Goal: Task Accomplishment & Management: Use online tool/utility

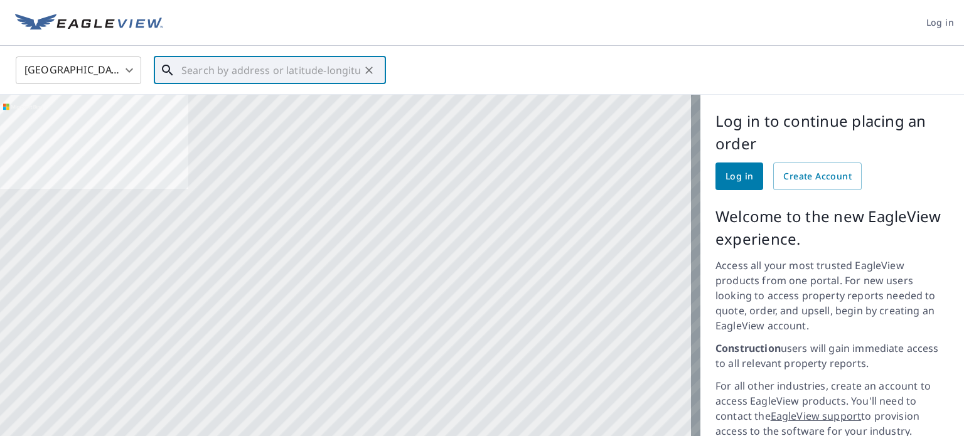
click at [220, 72] on input "text" at bounding box center [270, 70] width 179 height 35
paste input "[STREET_ADDRESS][PERSON_NAME][PERSON_NAME]"
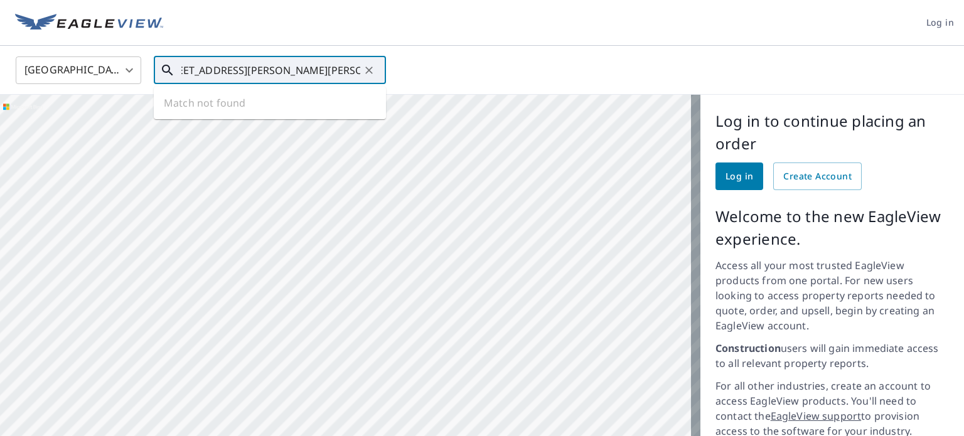
scroll to position [0, 28]
type input "[STREET_ADDRESS][PERSON_NAME][PERSON_NAME]"
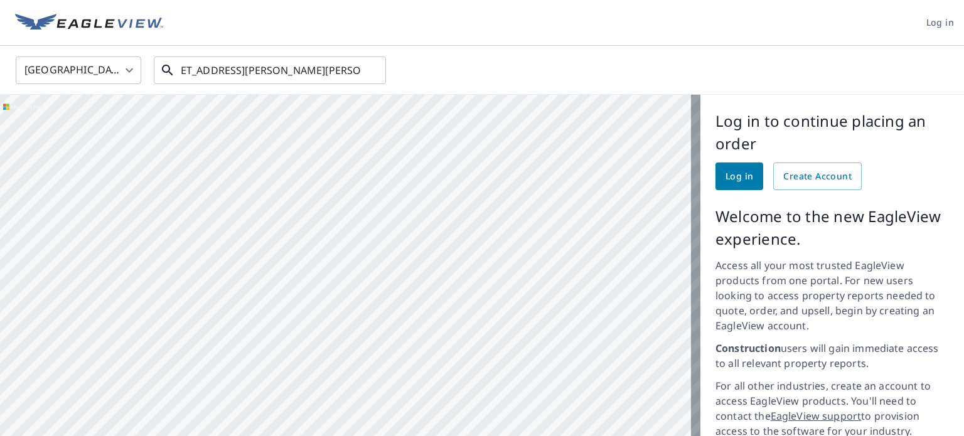
scroll to position [0, 0]
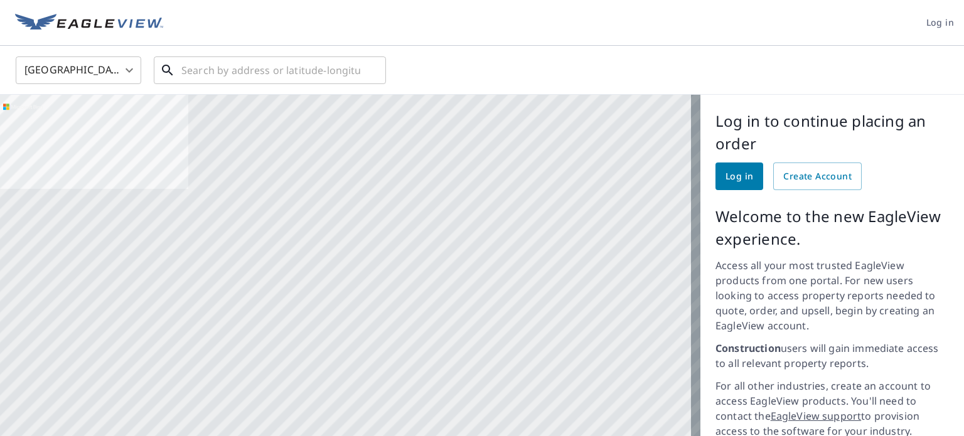
click at [196, 77] on input "text" at bounding box center [270, 70] width 179 height 35
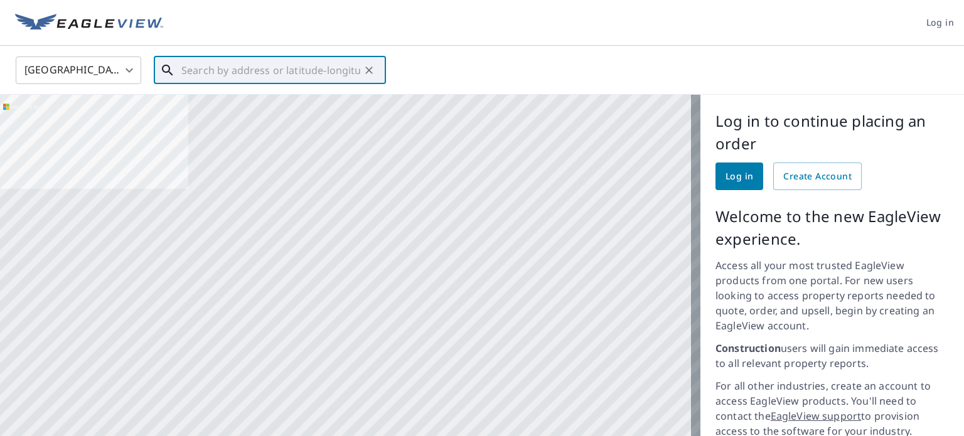
paste input "6 Av. [STREET_ADDRESS]"
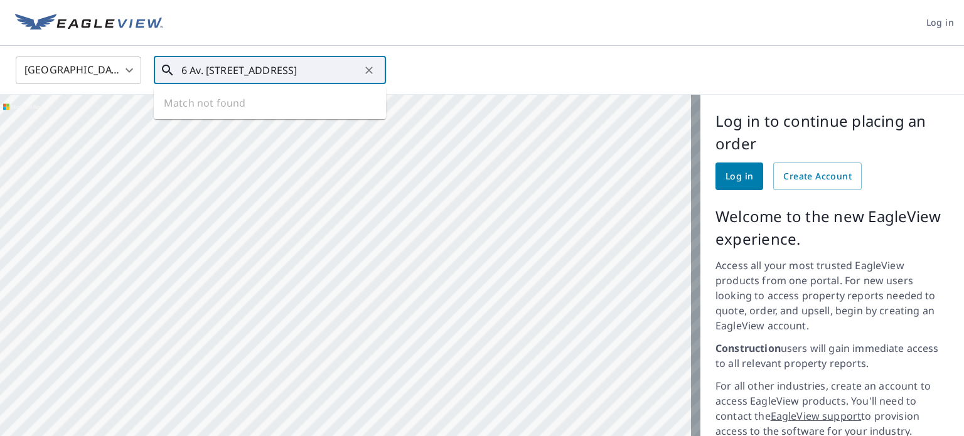
scroll to position [0, 68]
type input "6 Av. [STREET_ADDRESS]"
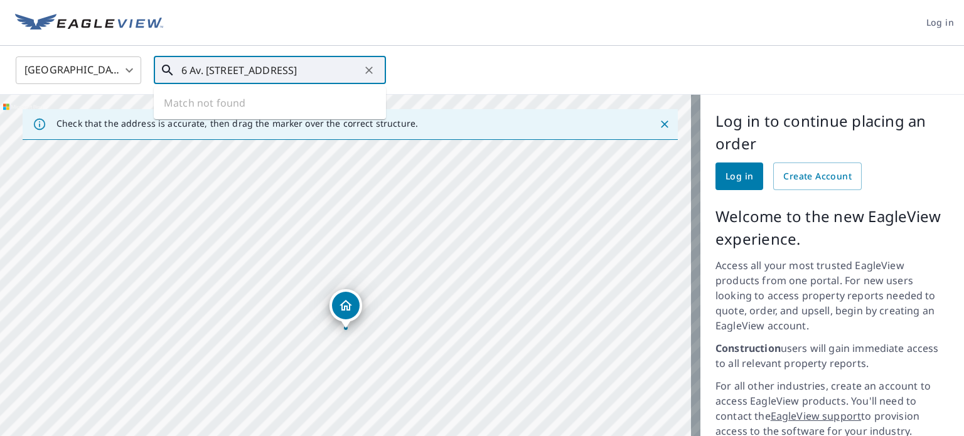
click at [232, 72] on input "6 Av. [STREET_ADDRESS]" at bounding box center [270, 70] width 179 height 35
